Goal: Information Seeking & Learning: Check status

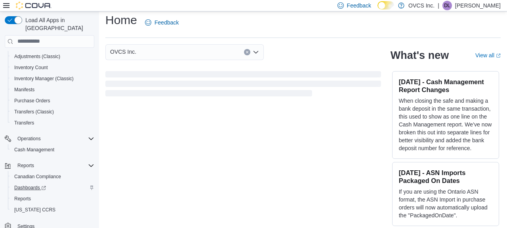
scroll to position [132, 0]
click at [25, 196] on span "Reports" at bounding box center [22, 199] width 17 height 6
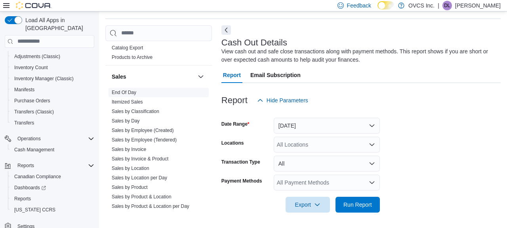
scroll to position [528, 0]
click at [127, 90] on link "End Of Day" at bounding box center [124, 92] width 25 height 6
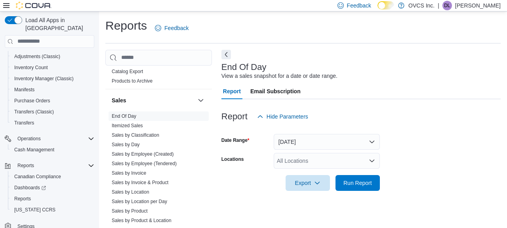
click at [374, 141] on button "Today" at bounding box center [327, 142] width 106 height 16
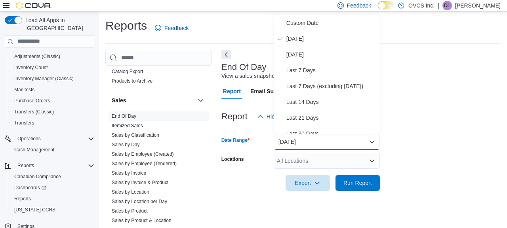
click at [304, 53] on span "Yesterday" at bounding box center [331, 55] width 90 height 10
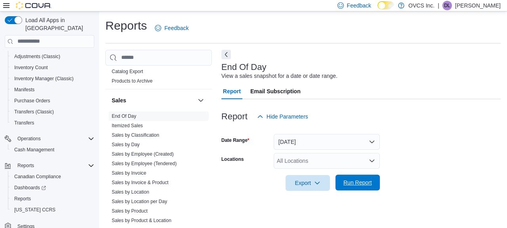
click at [356, 179] on span "Run Report" at bounding box center [357, 183] width 35 height 16
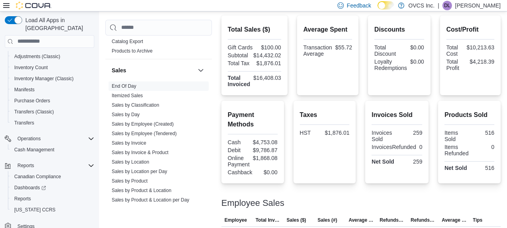
scroll to position [187, 0]
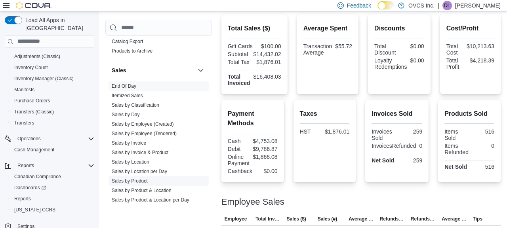
click at [139, 181] on link "Sales by Product" at bounding box center [130, 182] width 36 height 6
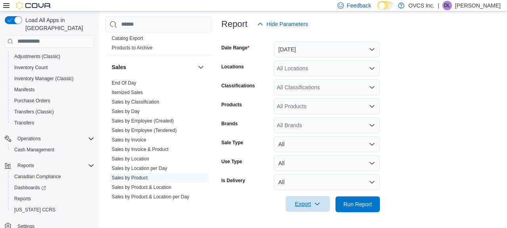
scroll to position [101, 0]
click at [309, 204] on span "Export" at bounding box center [307, 205] width 35 height 16
click at [325, 157] on span "Export to Excel" at bounding box center [309, 157] width 36 height 6
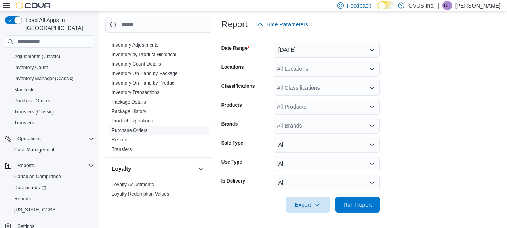
scroll to position [265, 0]
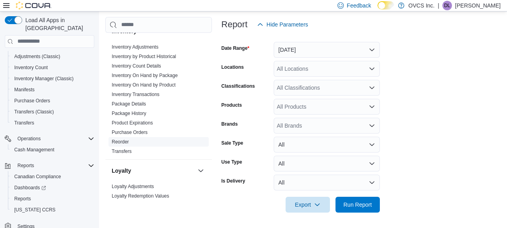
click at [119, 141] on link "Reorder" at bounding box center [120, 142] width 17 height 6
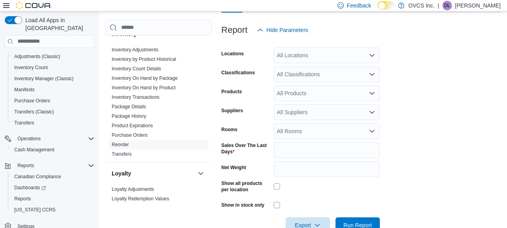
scroll to position [125, 0]
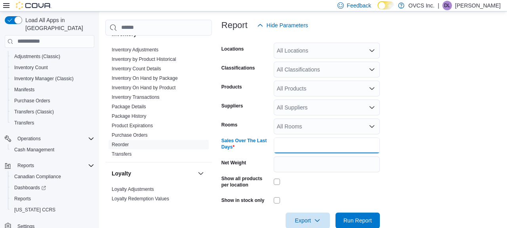
click at [288, 146] on input "*" at bounding box center [327, 146] width 106 height 16
type input "*"
click at [301, 219] on span "Export" at bounding box center [307, 221] width 35 height 16
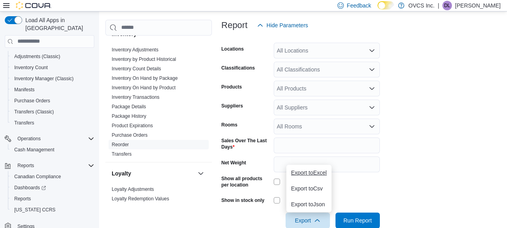
click at [318, 173] on span "Export to Excel" at bounding box center [309, 173] width 36 height 6
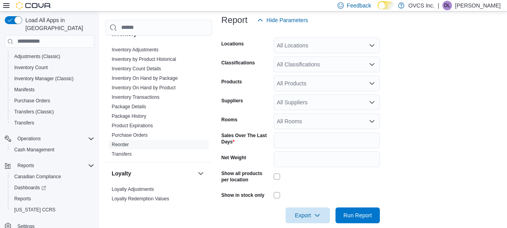
scroll to position [130, 0]
